Goal: Submit feedback/report problem

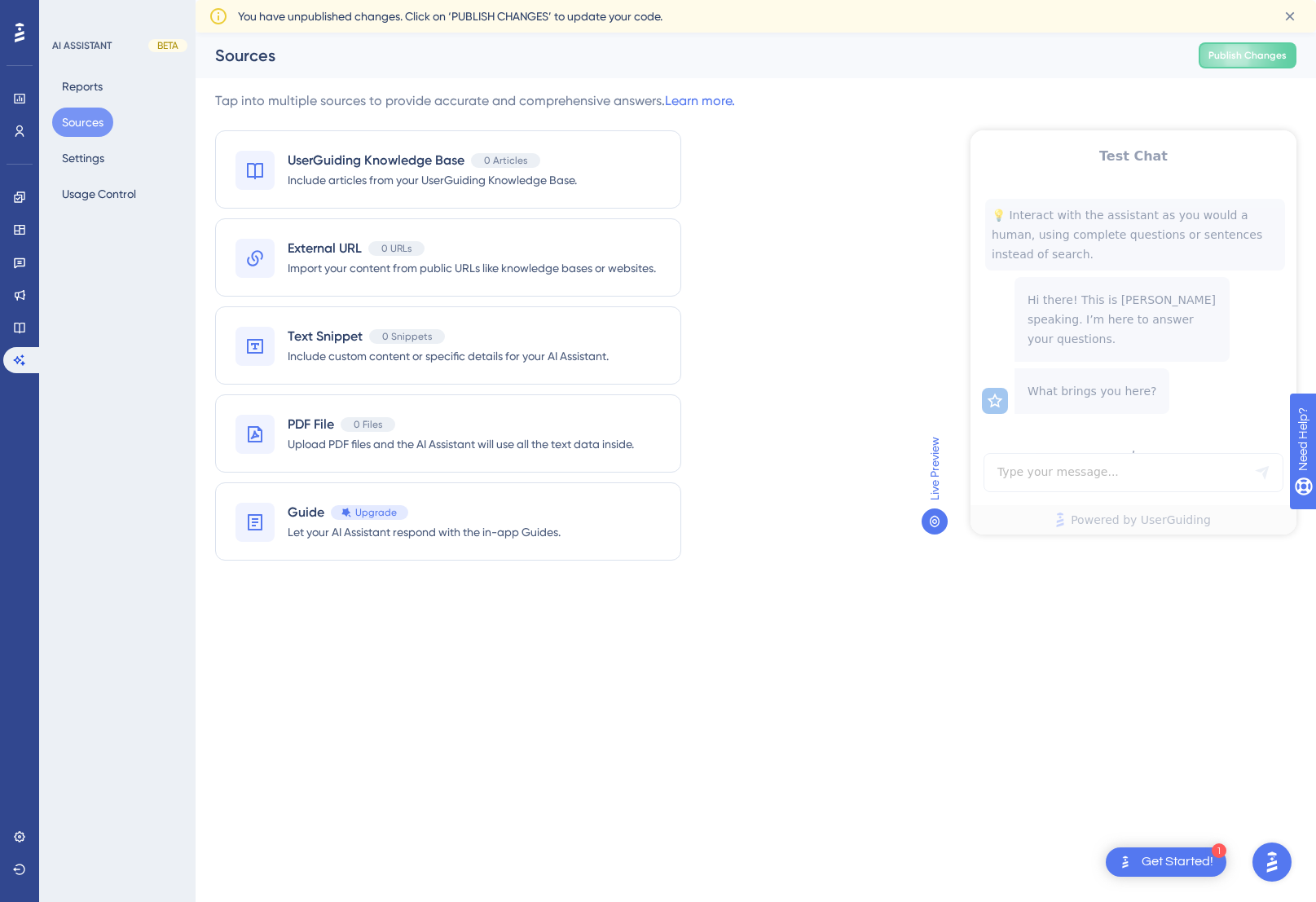
click at [1261, 860] on img "Open AI Assistant Launcher" at bounding box center [1271, 861] width 29 height 29
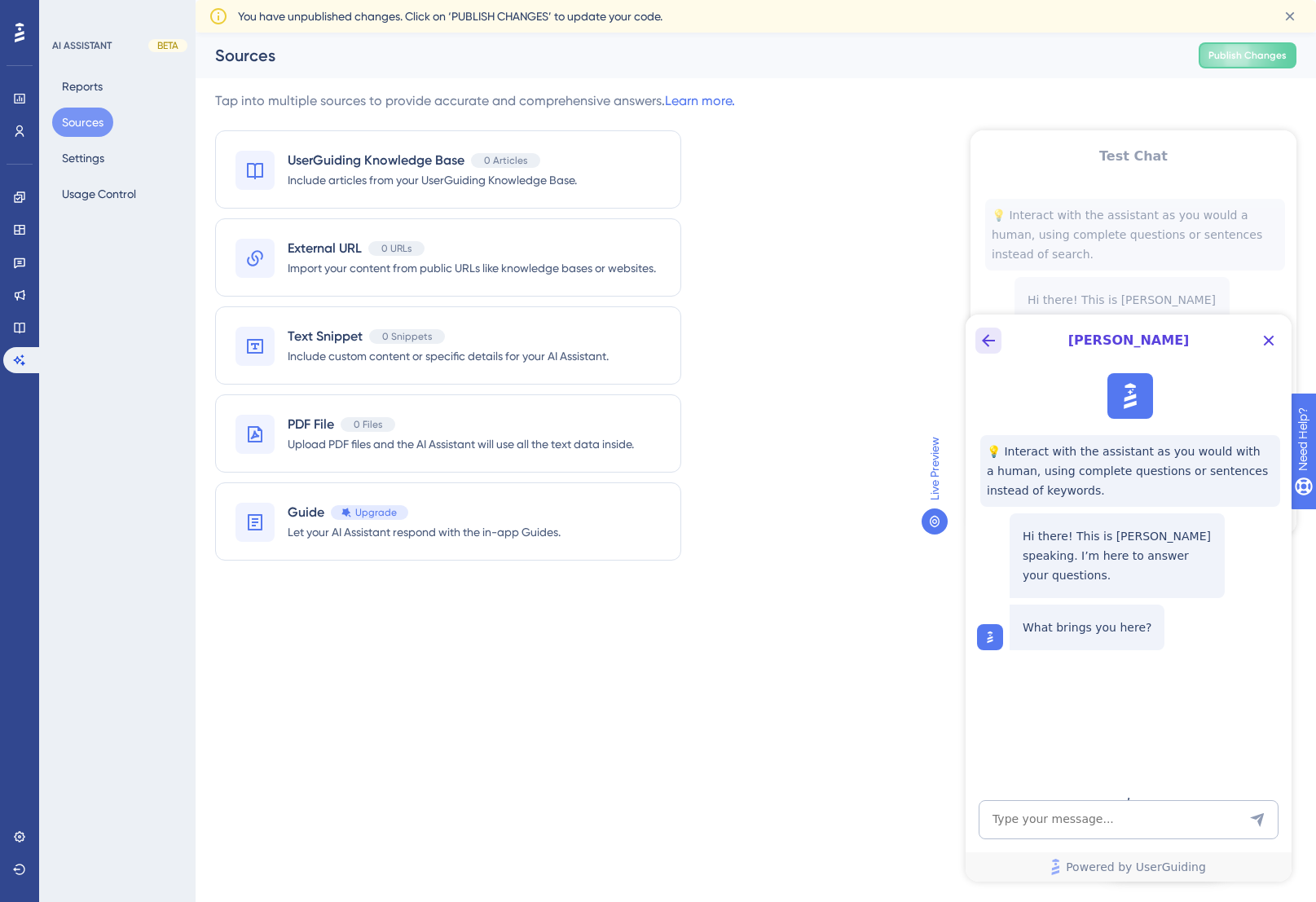
click at [992, 339] on icon "Back Button" at bounding box center [989, 341] width 20 height 20
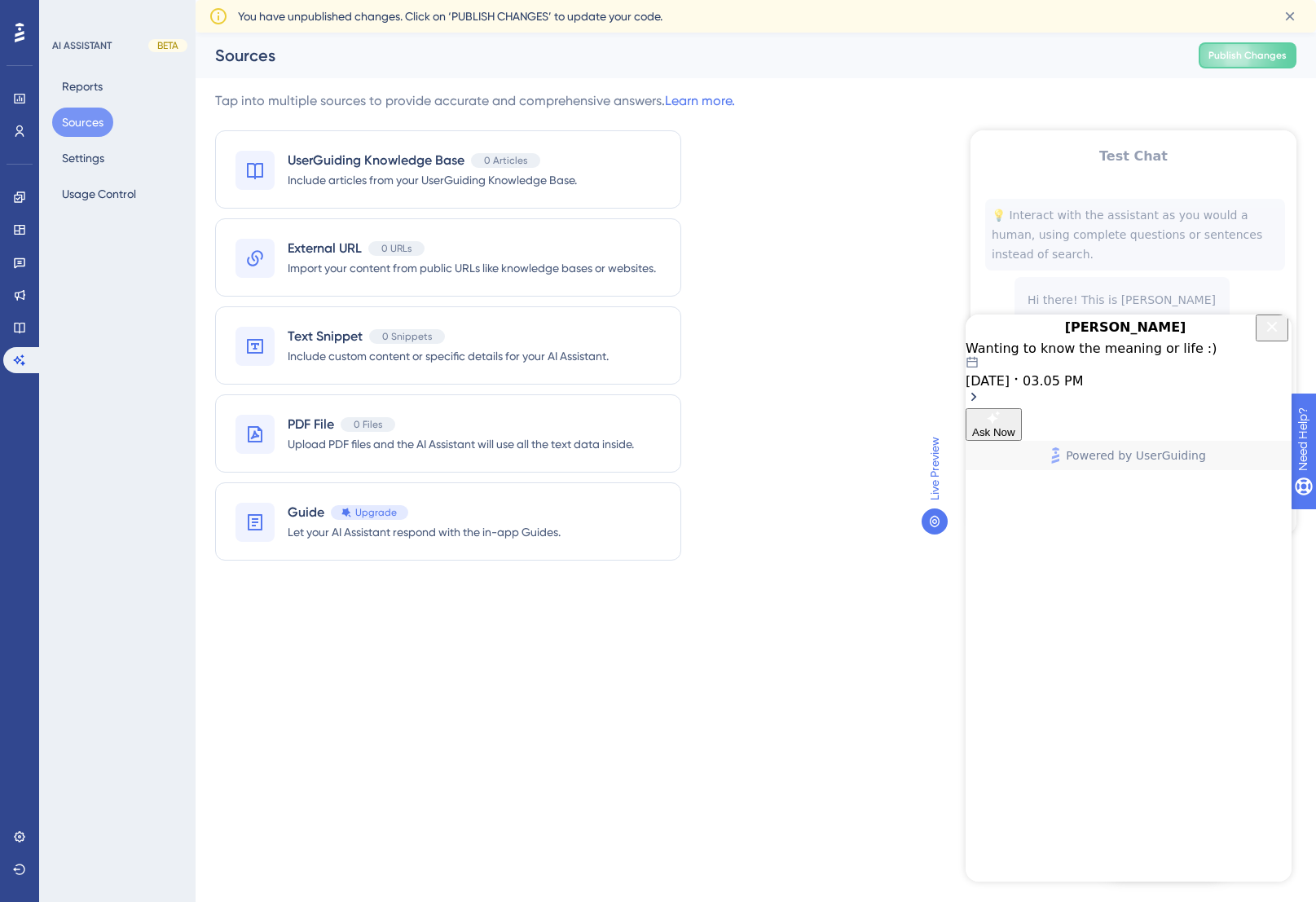
click at [1083, 389] on span "03.05 PM" at bounding box center [1053, 381] width 60 height 16
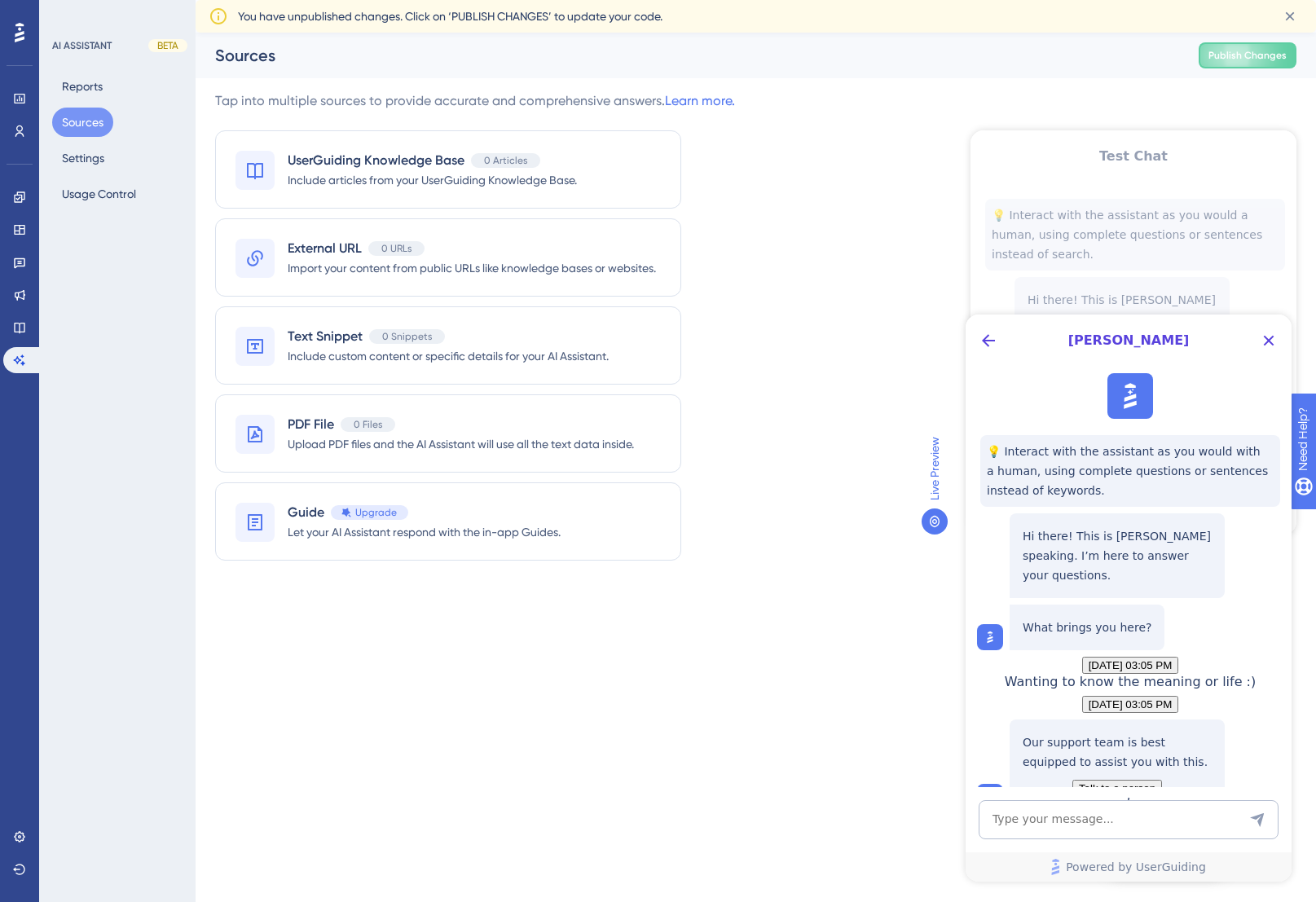
scroll to position [1330, 0]
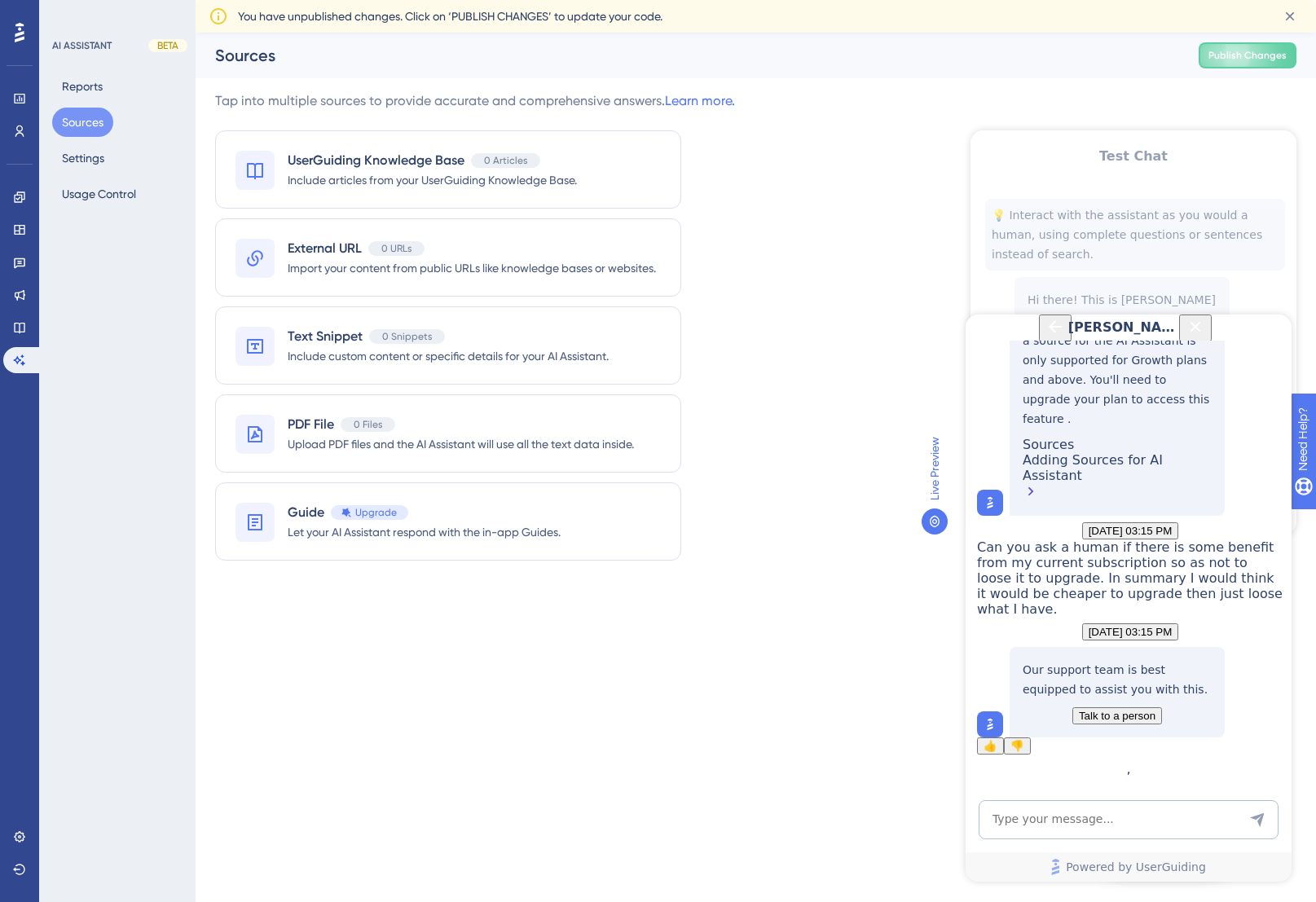
click at [1126, 722] on span "Talk to a person" at bounding box center [1117, 716] width 77 height 12
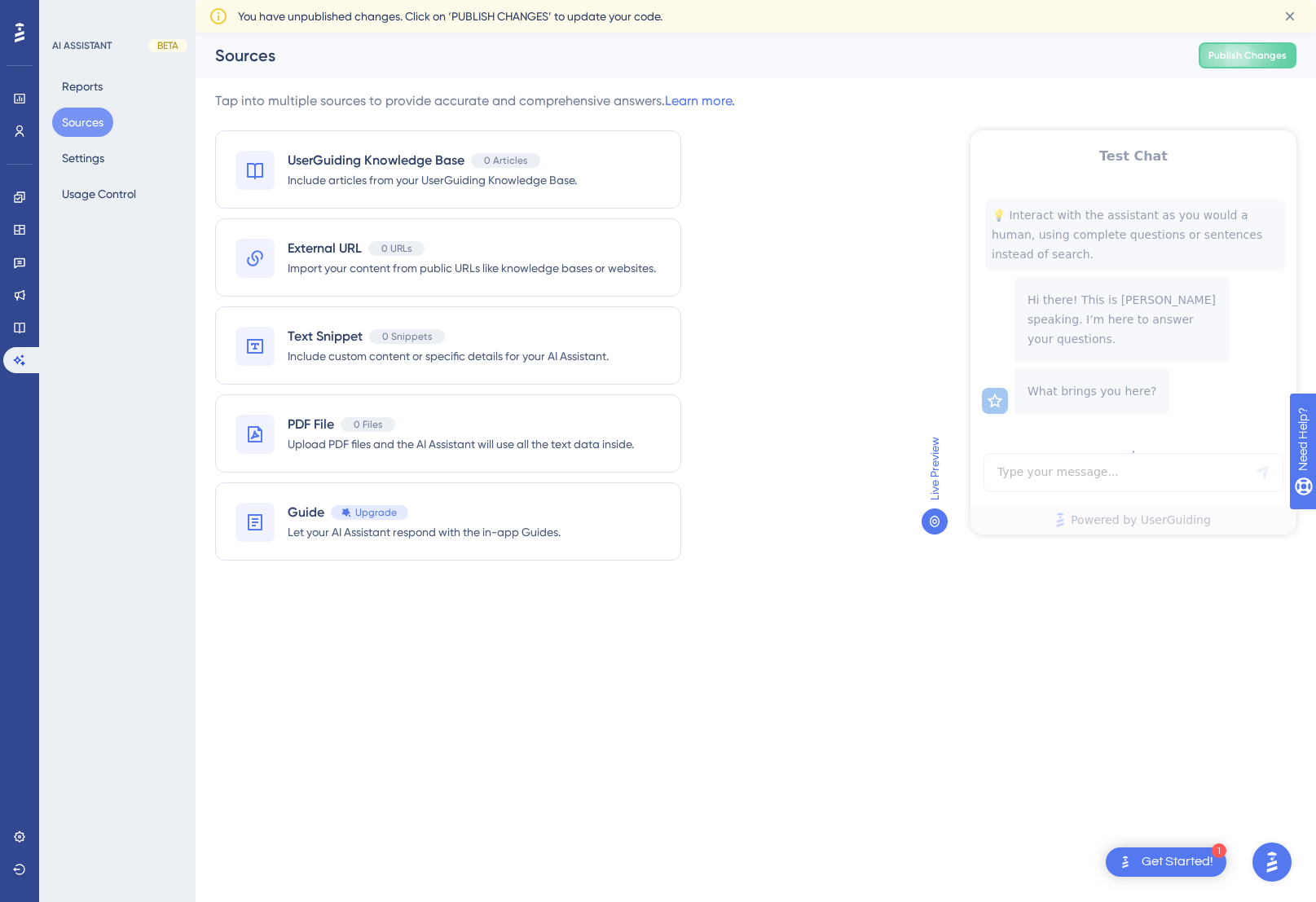
scroll to position [0, 0]
drag, startPoint x: 1270, startPoint y: 865, endPoint x: 1247, endPoint y: 863, distance: 23.1
click at [1270, 865] on img "Open AI Assistant Launcher" at bounding box center [1271, 861] width 29 height 29
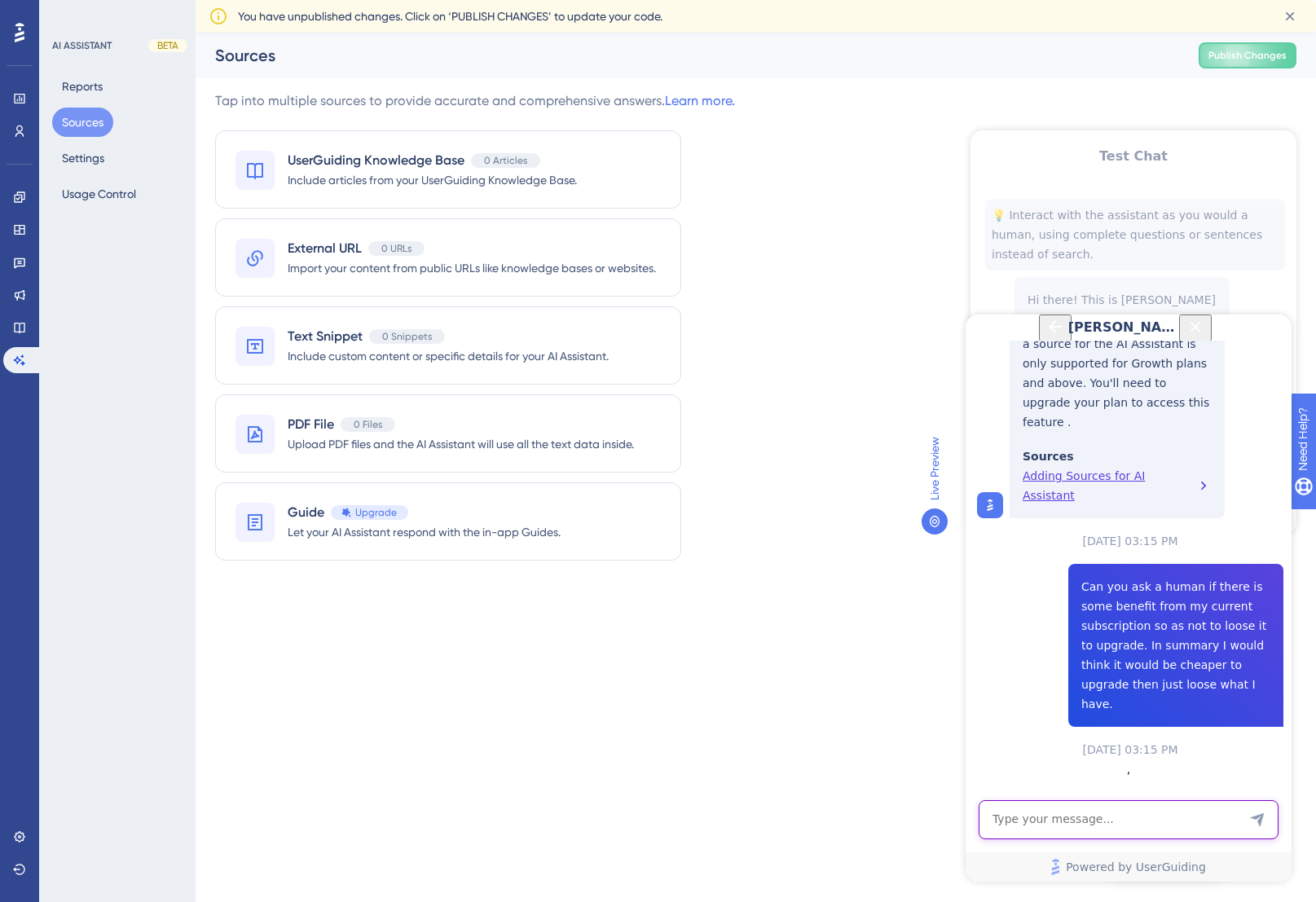
click at [1105, 816] on textarea "AI Assistant Text Input" at bounding box center [1129, 819] width 300 height 39
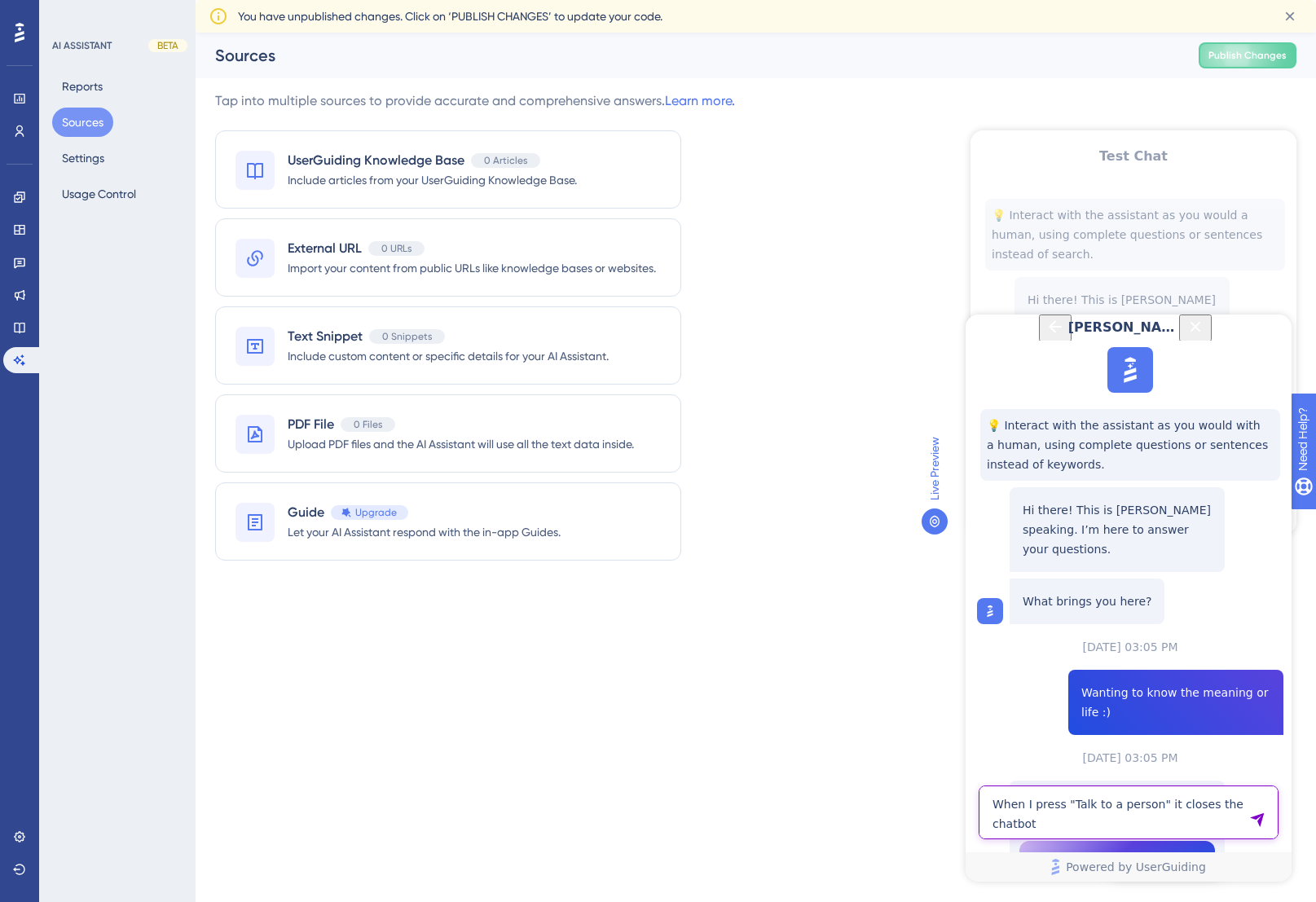
type textarea "When I press "Talk to a person" it closes the chatbot"
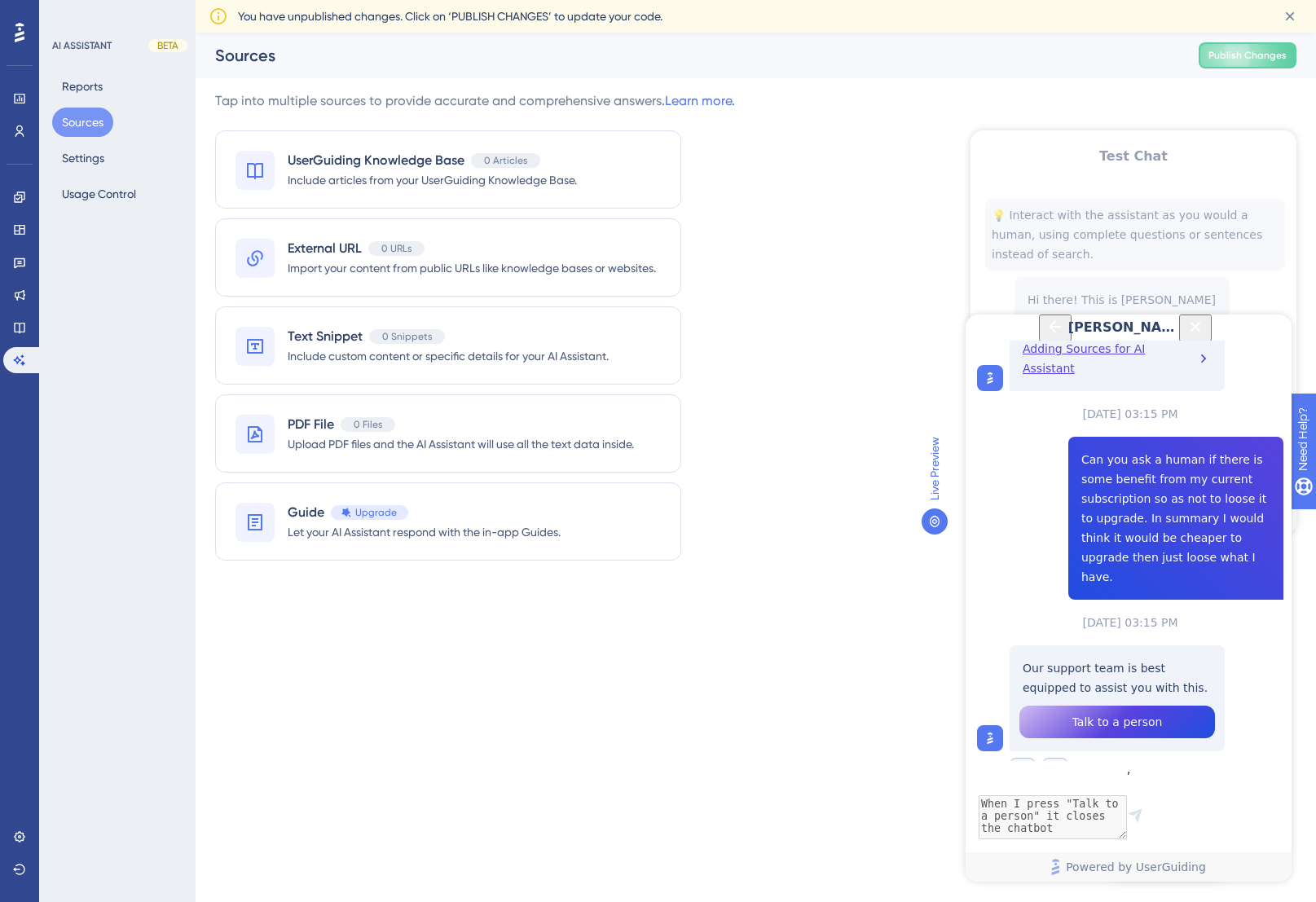
scroll to position [1456, 0]
click at [1058, 760] on span "👎" at bounding box center [1056, 770] width 20 height 20
click at [1059, 760] on span "👎" at bounding box center [1056, 770] width 20 height 20
click at [853, 383] on div "Tap into multiple sources to provide accurate and comprehensive answers. Learn …" at bounding box center [756, 336] width 1082 height 488
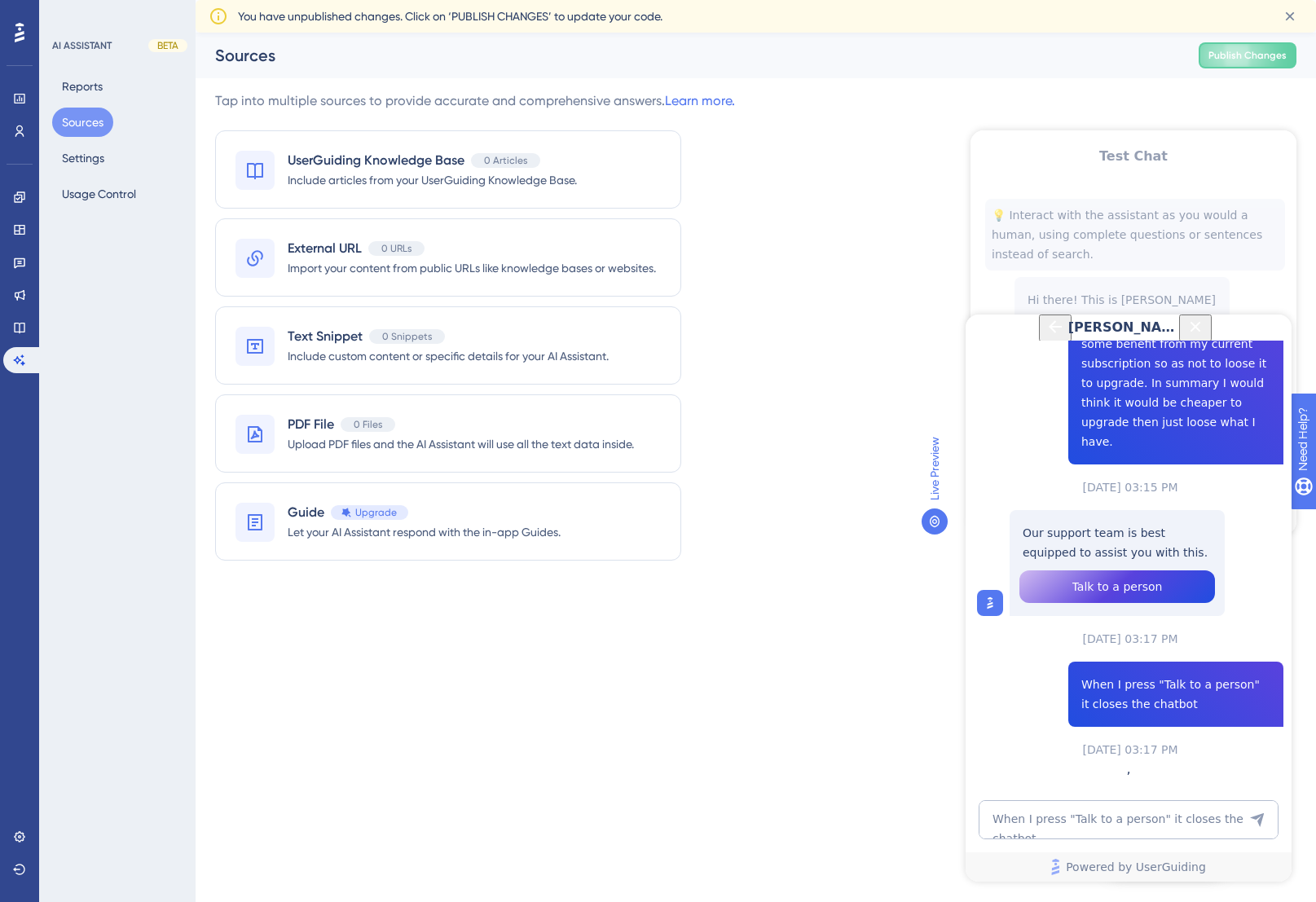
scroll to position [0, 0]
click at [1210, 885] on div "👍 👎" at bounding box center [1162, 898] width 306 height 26
click at [1060, 888] on span "👎" at bounding box center [1056, 898] width 20 height 20
click at [1127, 839] on span "Talk to a person" at bounding box center [1118, 849] width 91 height 20
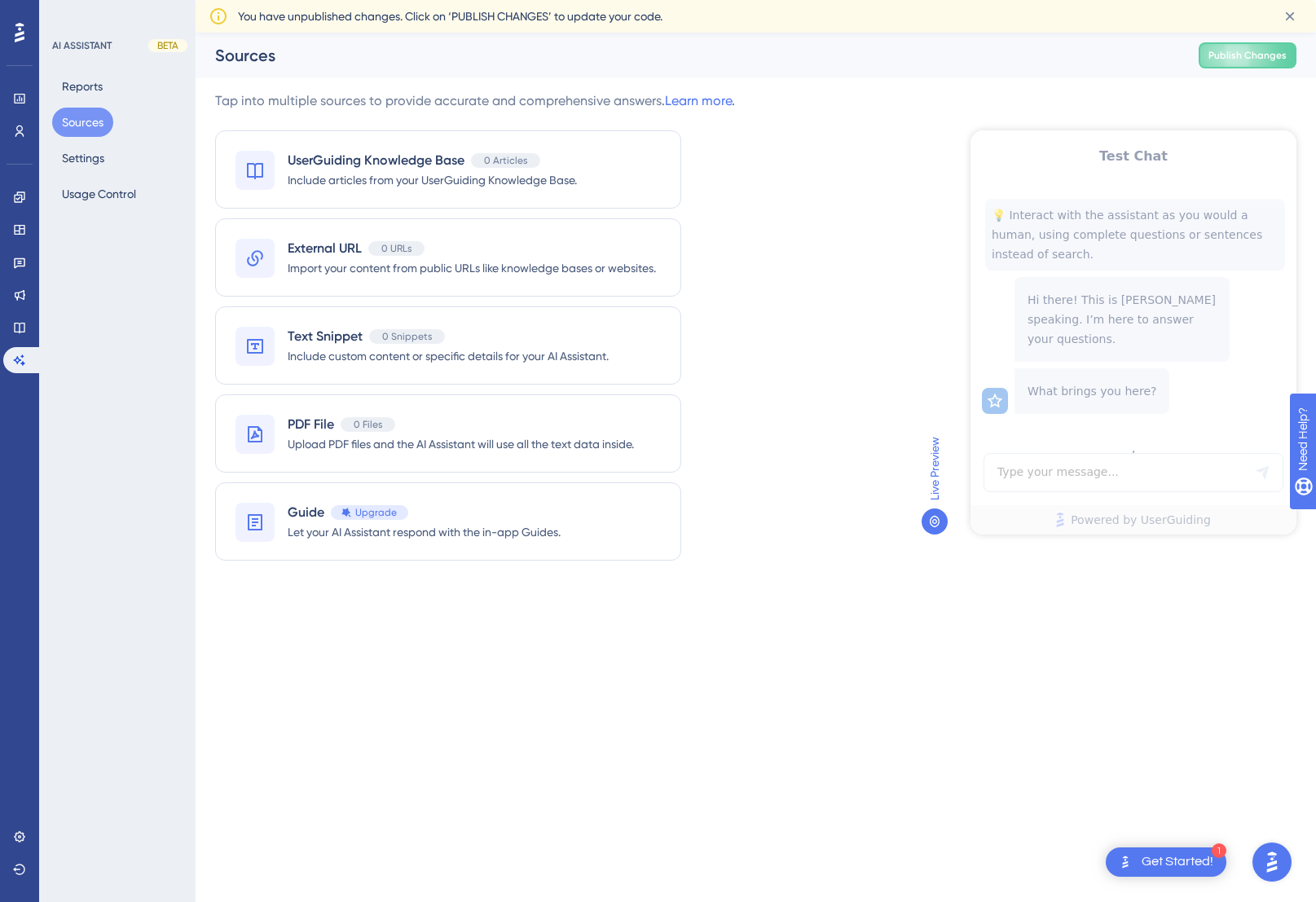
click at [1272, 867] on img "Open AI Assistant Launcher" at bounding box center [1271, 861] width 29 height 29
